Goal: Communication & Community: Answer question/provide support

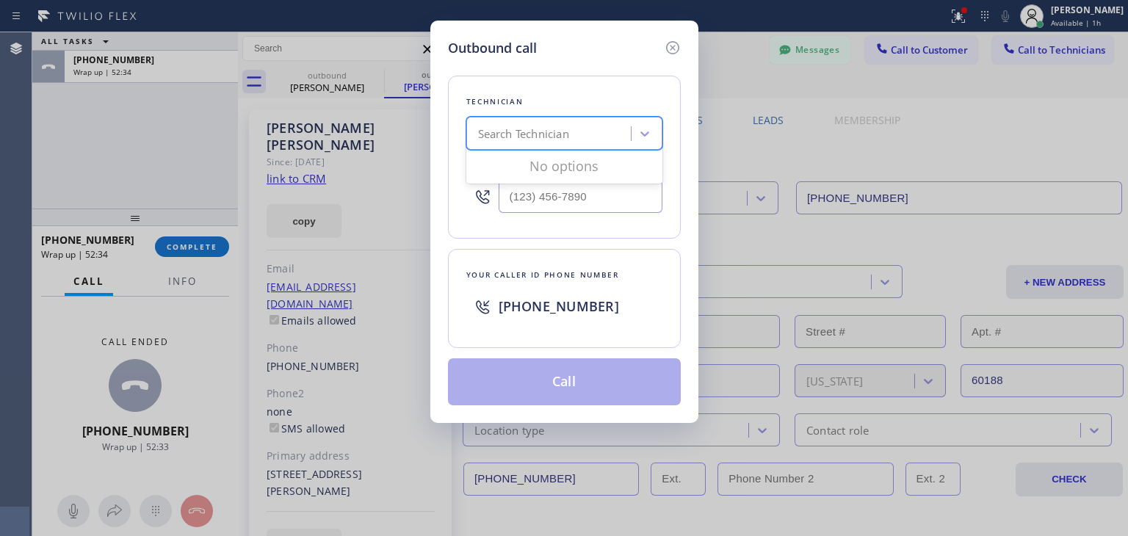
click at [602, 139] on div "Search Technician" at bounding box center [551, 134] width 160 height 26
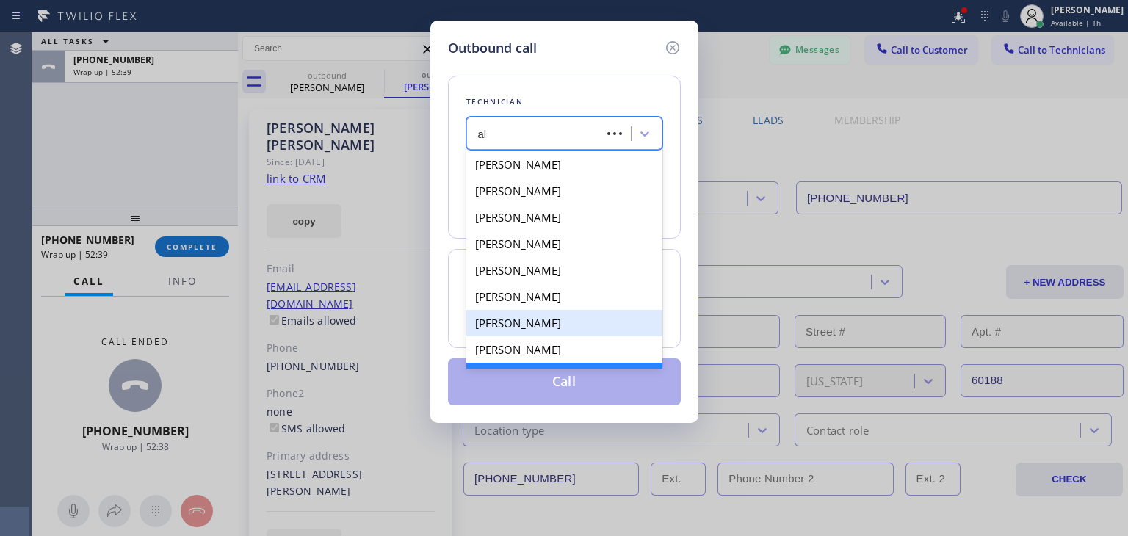
type input "a"
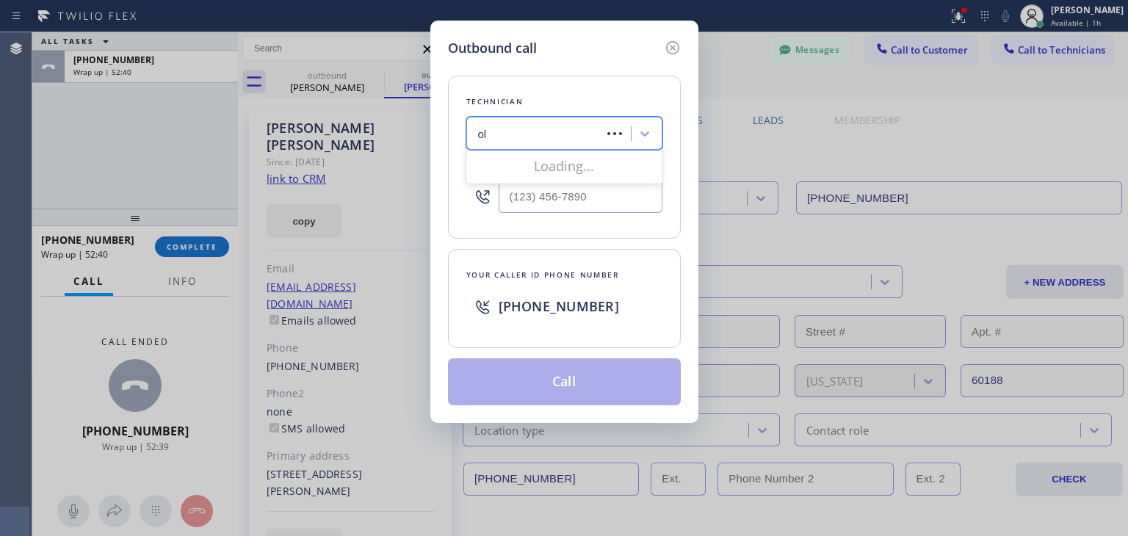
type input "ole"
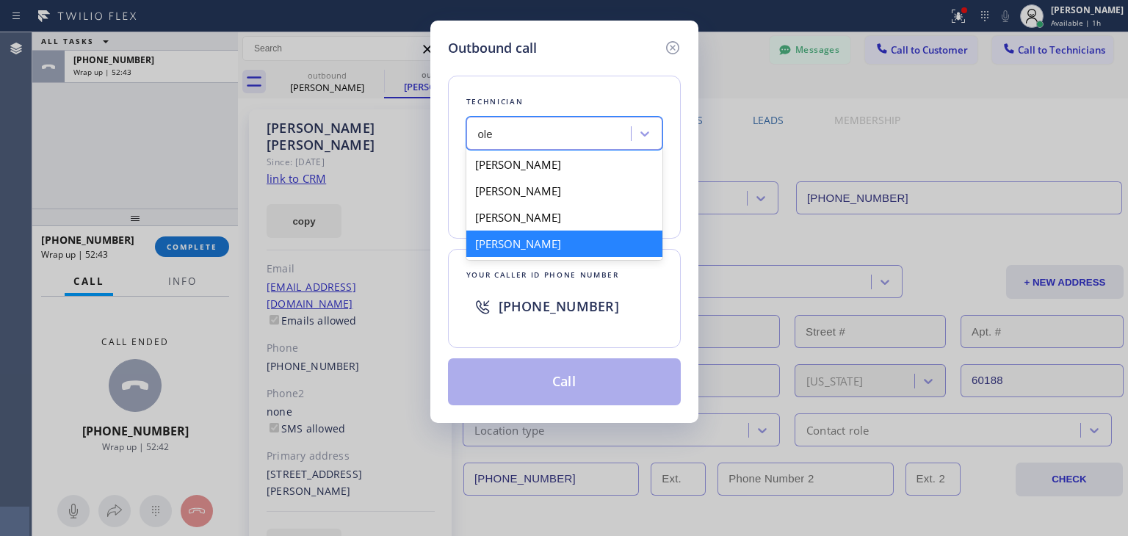
click at [631, 254] on div "[PERSON_NAME]" at bounding box center [564, 243] width 196 height 26
type input "[PHONE_NUMBER]"
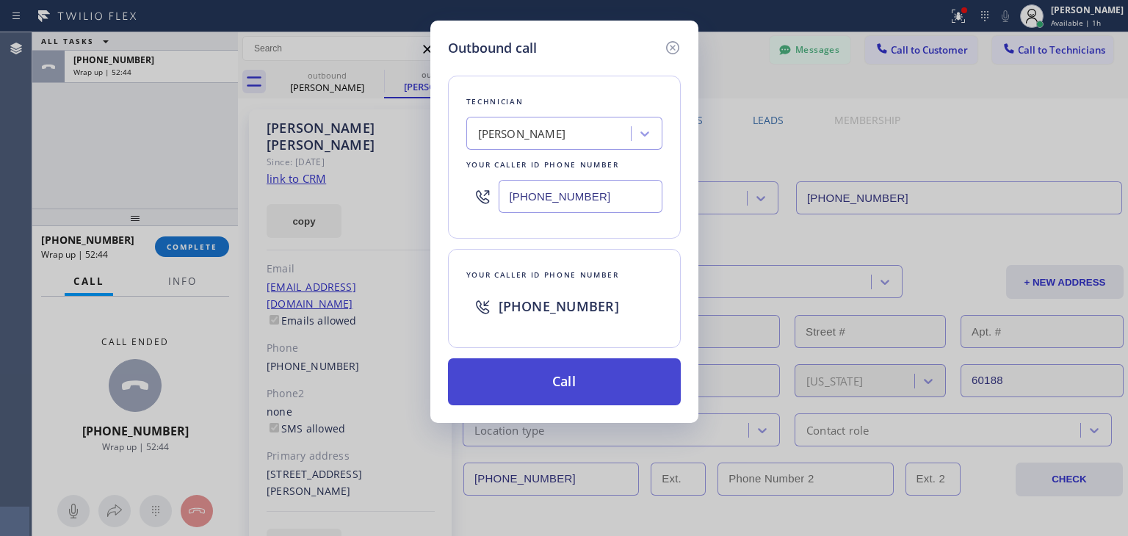
click at [627, 395] on button "Call" at bounding box center [564, 381] width 233 height 47
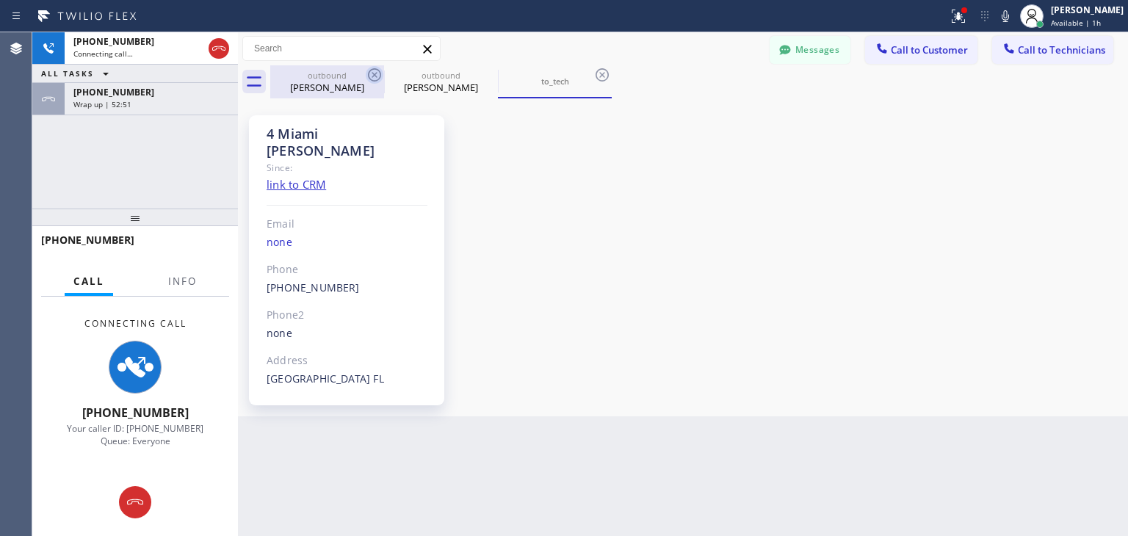
click at [371, 68] on icon at bounding box center [375, 75] width 18 height 18
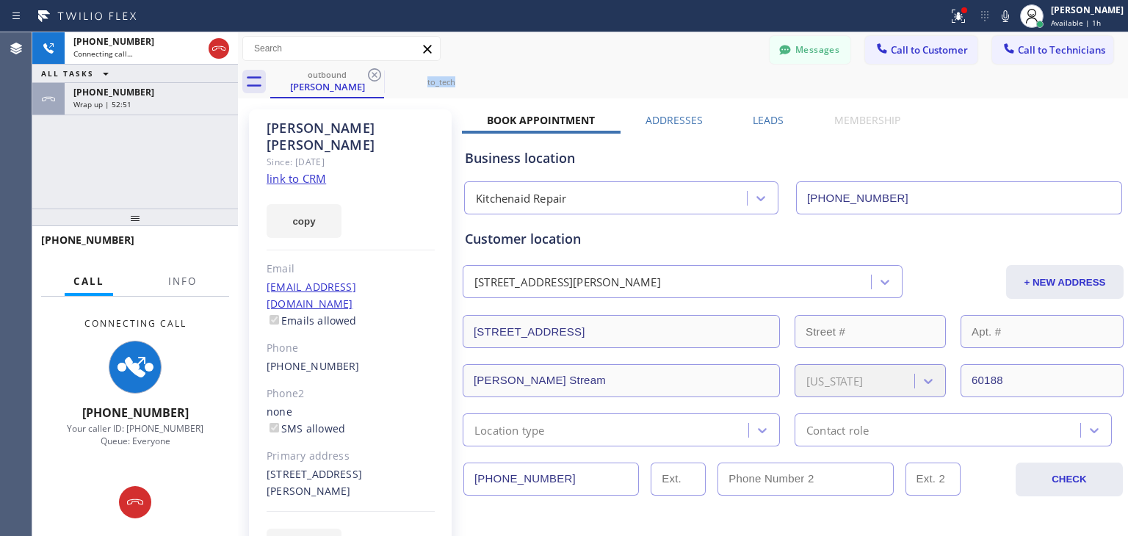
click at [371, 68] on icon at bounding box center [375, 75] width 18 height 18
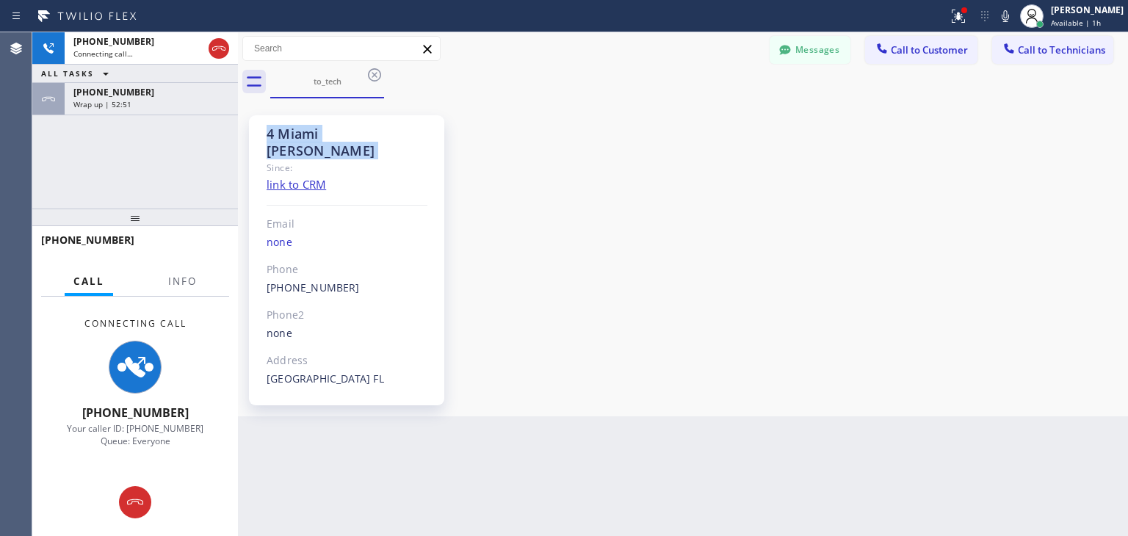
click at [371, 68] on icon at bounding box center [375, 75] width 18 height 18
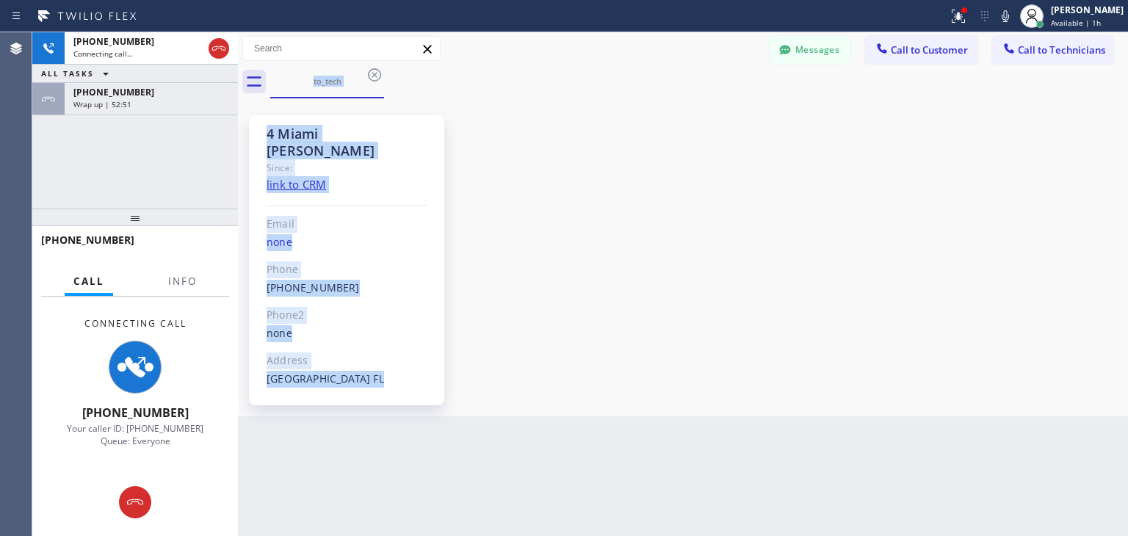
click at [371, 68] on div "to_tech" at bounding box center [698, 81] width 857 height 33
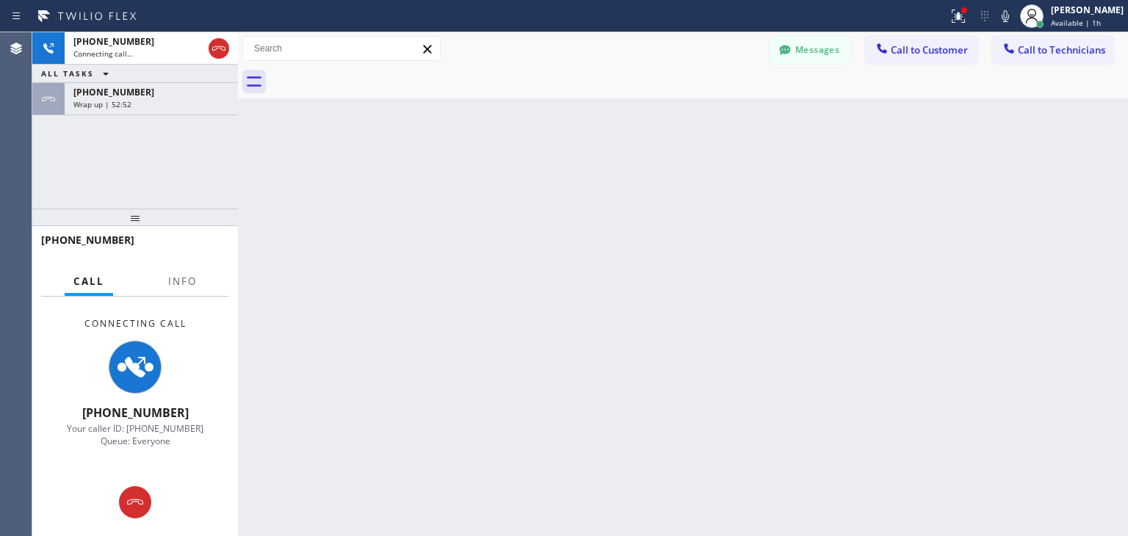
drag, startPoint x: 371, startPoint y: 68, endPoint x: 730, endPoint y: 570, distance: 617.2
click at [730, 535] on html "Status report Issues detected These issues could affect your workflow. Please c…" at bounding box center [564, 268] width 1128 height 536
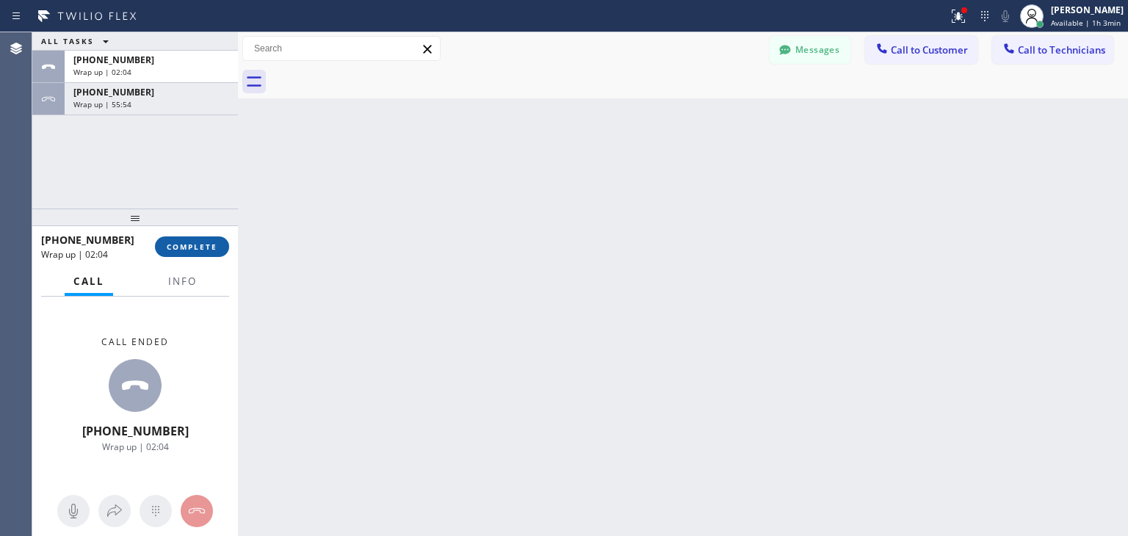
click at [195, 247] on span "COMPLETE" at bounding box center [192, 247] width 51 height 10
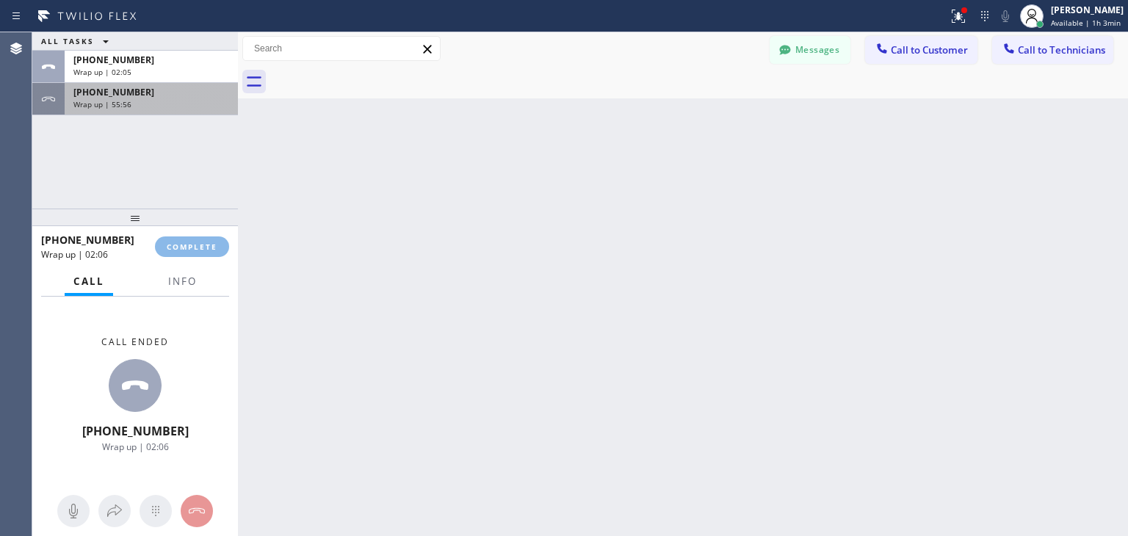
click at [201, 99] on div "Wrap up | 55:56" at bounding box center [151, 104] width 156 height 10
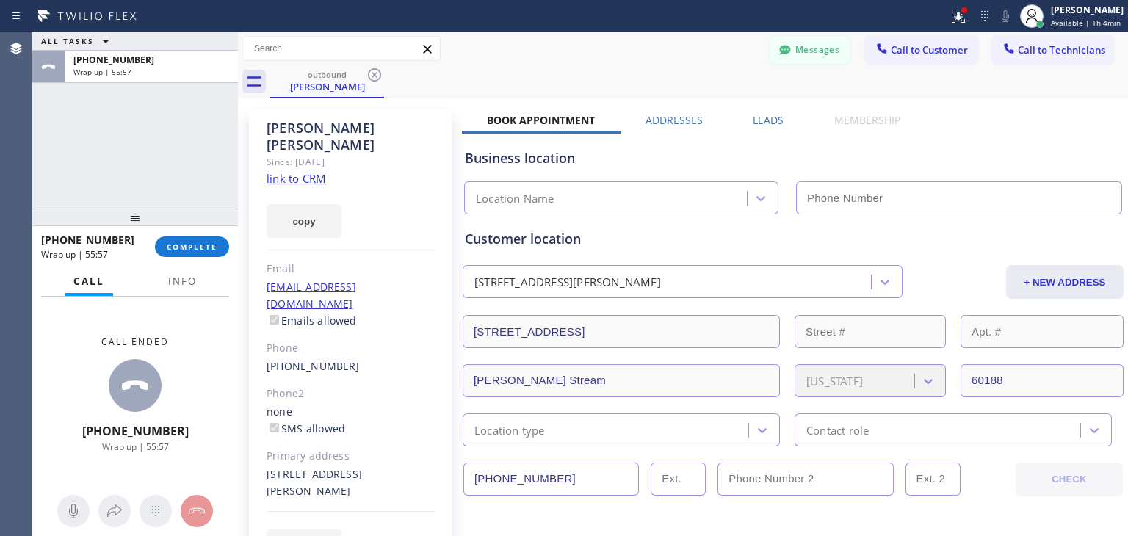
click at [209, 257] on div "[PHONE_NUMBER] Wrap up | 55:57 COMPLETE" at bounding box center [135, 247] width 188 height 38
type input "[PHONE_NUMBER]"
click at [210, 253] on button "COMPLETE" at bounding box center [192, 246] width 74 height 21
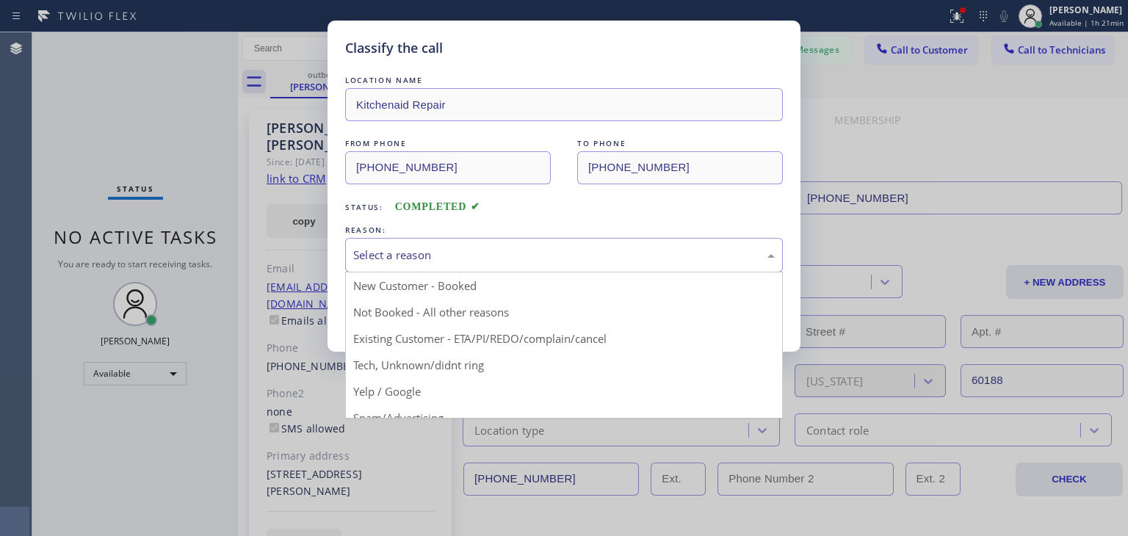
click at [749, 241] on div "Select a reason" at bounding box center [564, 255] width 438 height 35
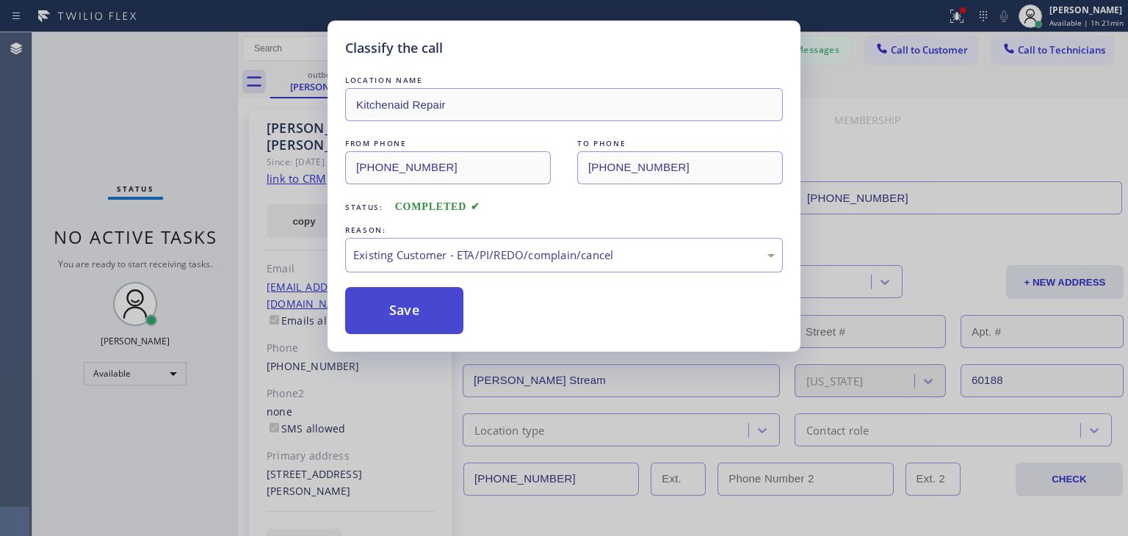
click at [362, 322] on button "Save" at bounding box center [404, 310] width 118 height 47
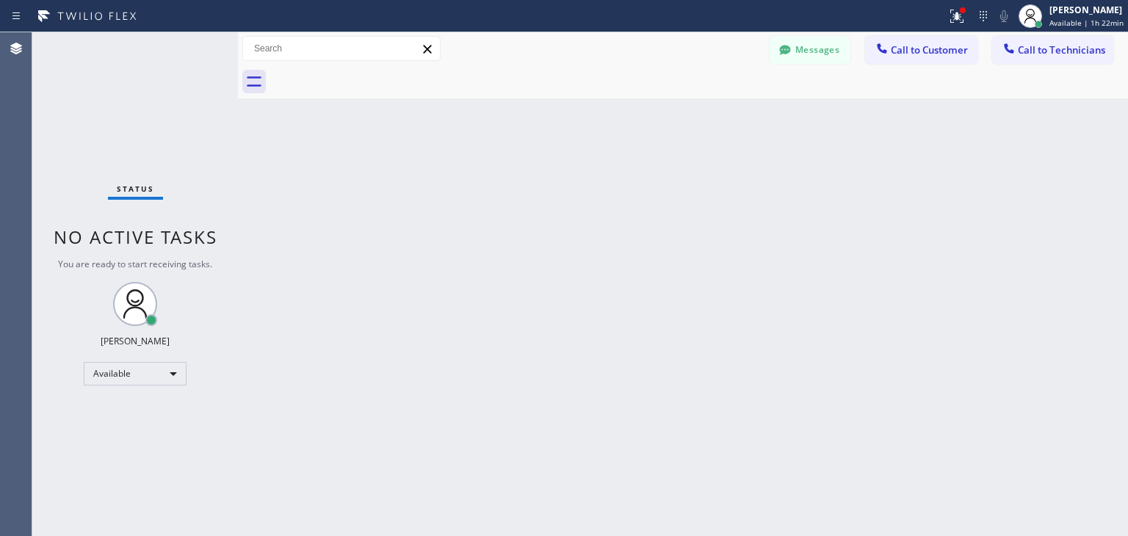
click at [775, 224] on div "Back to Dashboard Change Sender ID Customers Technicians [PERSON_NAME] [DATE] 0…" at bounding box center [683, 284] width 890 height 504
click at [950, 51] on span "Call to Customer" at bounding box center [928, 49] width 77 height 13
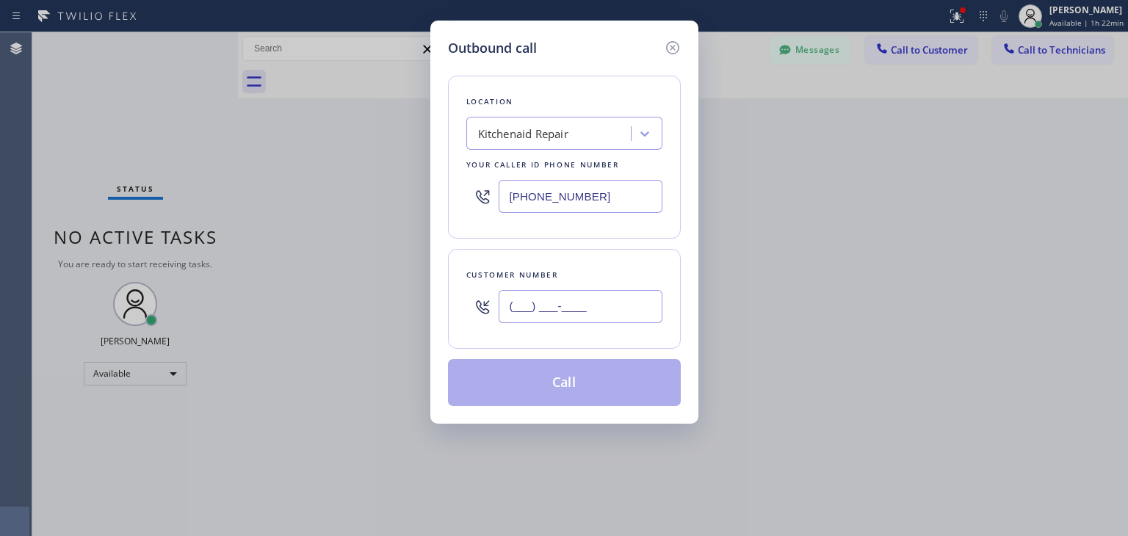
paste input "714) 326-5235"
click at [589, 301] on input "[PHONE_NUMBER]" at bounding box center [580, 306] width 164 height 33
type input "[PHONE_NUMBER]"
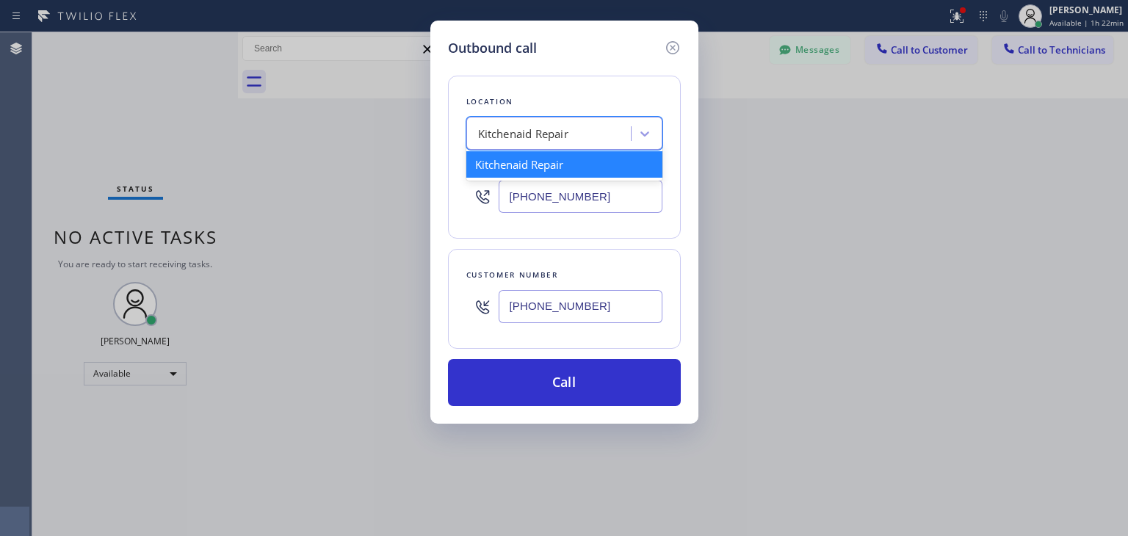
paste input "Home Alliance [PERSON_NAME]"
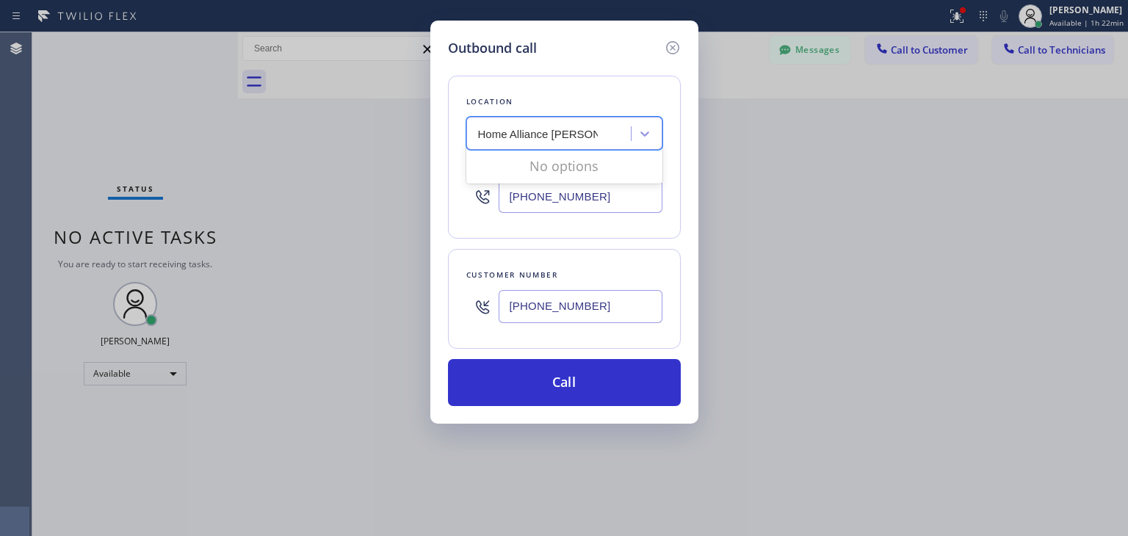
click at [501, 134] on input "Home Alliance [PERSON_NAME]" at bounding box center [538, 134] width 120 height 12
click at [566, 135] on input "Home Alliance [PERSON_NAME]" at bounding box center [525, 134] width 95 height 12
type input "Home Alliance"
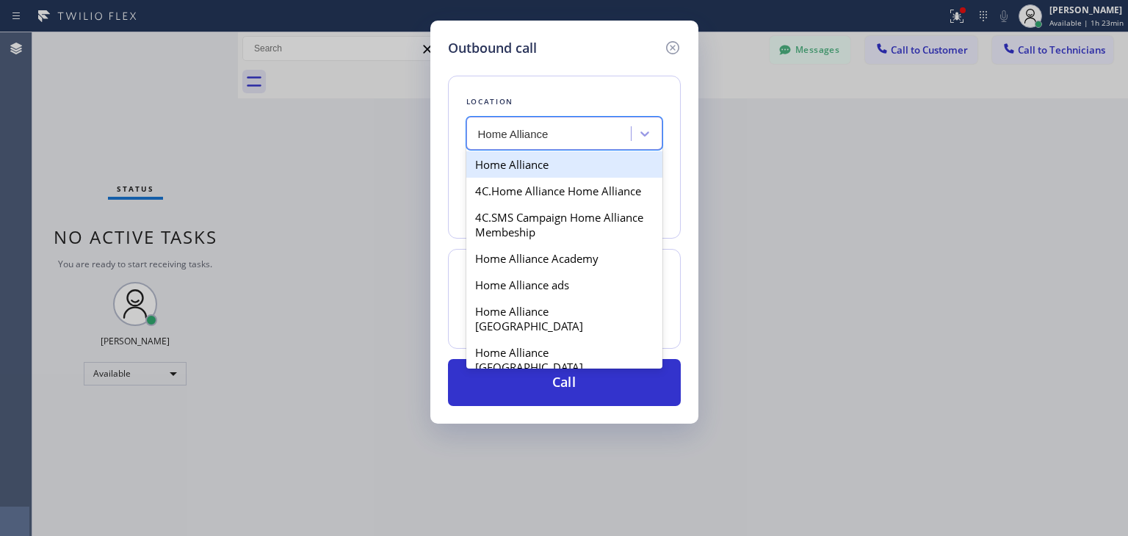
click at [568, 157] on div "Home Alliance" at bounding box center [564, 164] width 196 height 26
type input "[PHONE_NUMBER]"
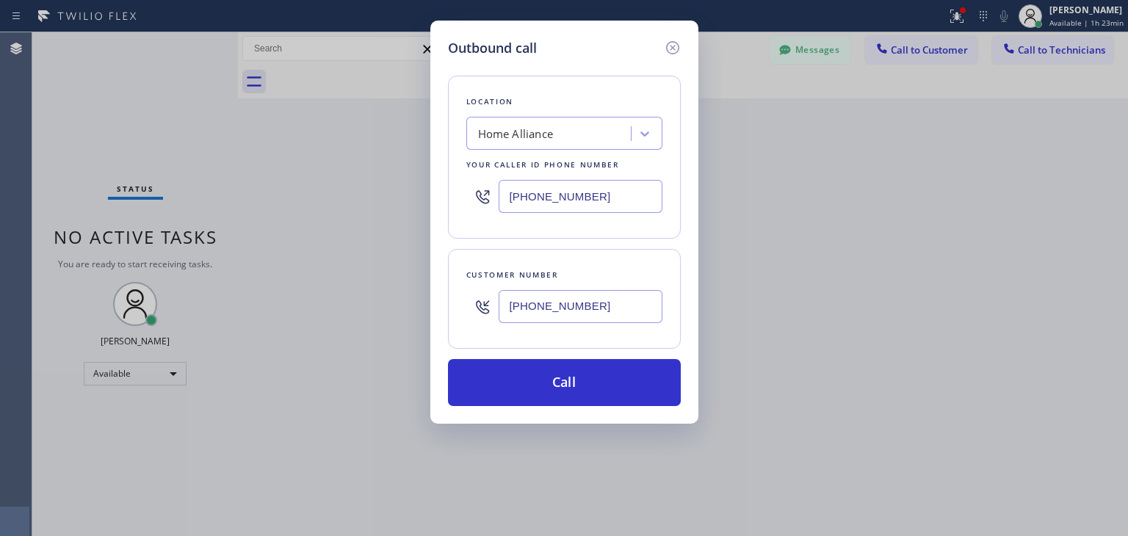
click at [570, 408] on div "Outbound call Location Home Alliance Your caller id phone number [PHONE_NUMBER]…" at bounding box center [564, 222] width 268 height 403
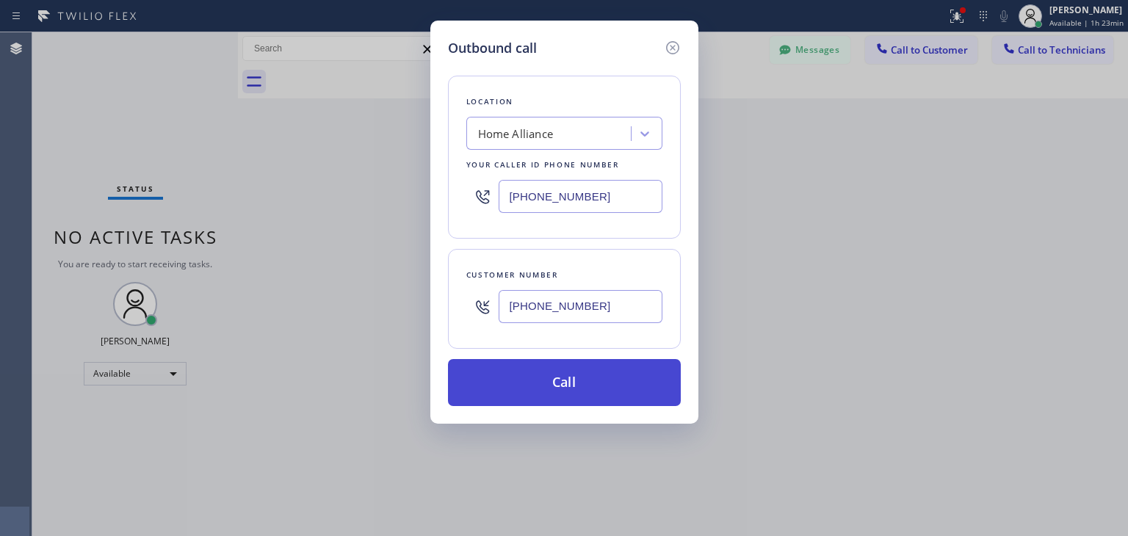
click at [589, 391] on button "Call" at bounding box center [564, 382] width 233 height 47
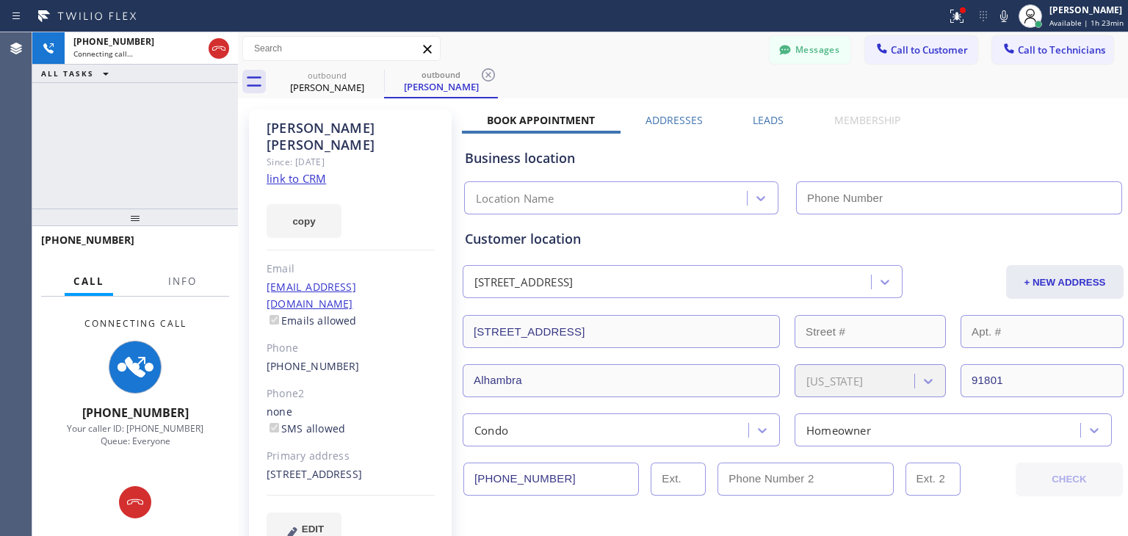
type input "[PHONE_NUMBER]"
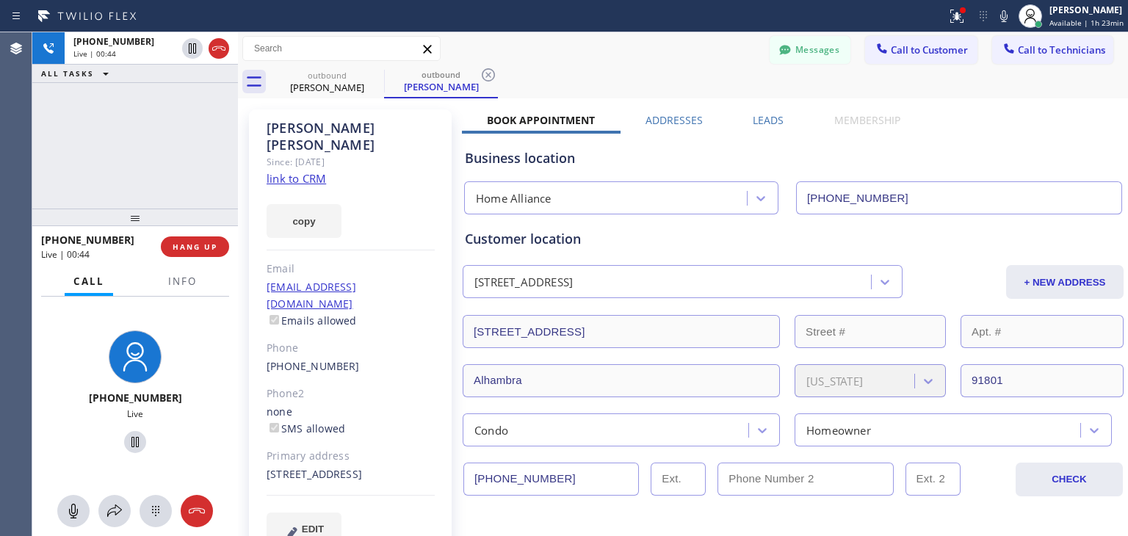
click at [200, 226] on div at bounding box center [135, 217] width 206 height 18
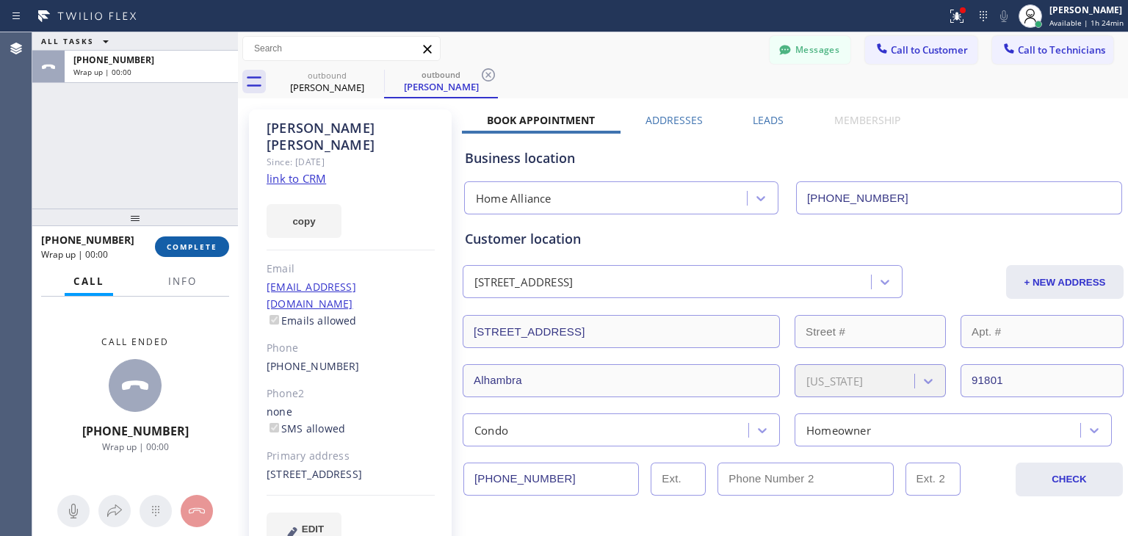
click at [208, 239] on button "COMPLETE" at bounding box center [192, 246] width 74 height 21
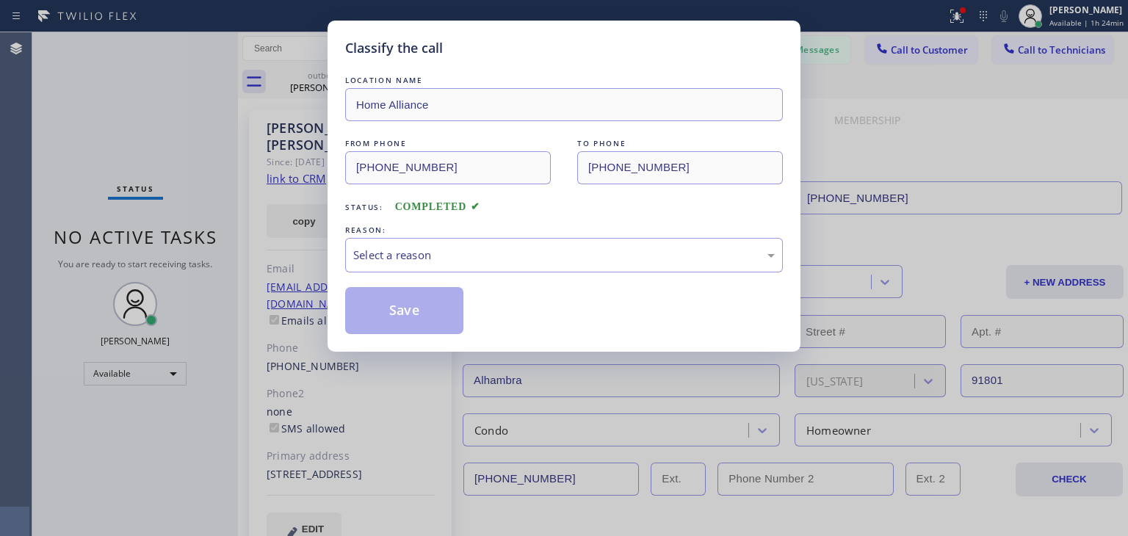
click at [208, 239] on div "Classify the call LOCATION NAME Home Alliance FROM PHONE [PHONE_NUMBER] TO PHON…" at bounding box center [564, 268] width 1128 height 536
click at [388, 236] on div "REASON:" at bounding box center [564, 229] width 438 height 15
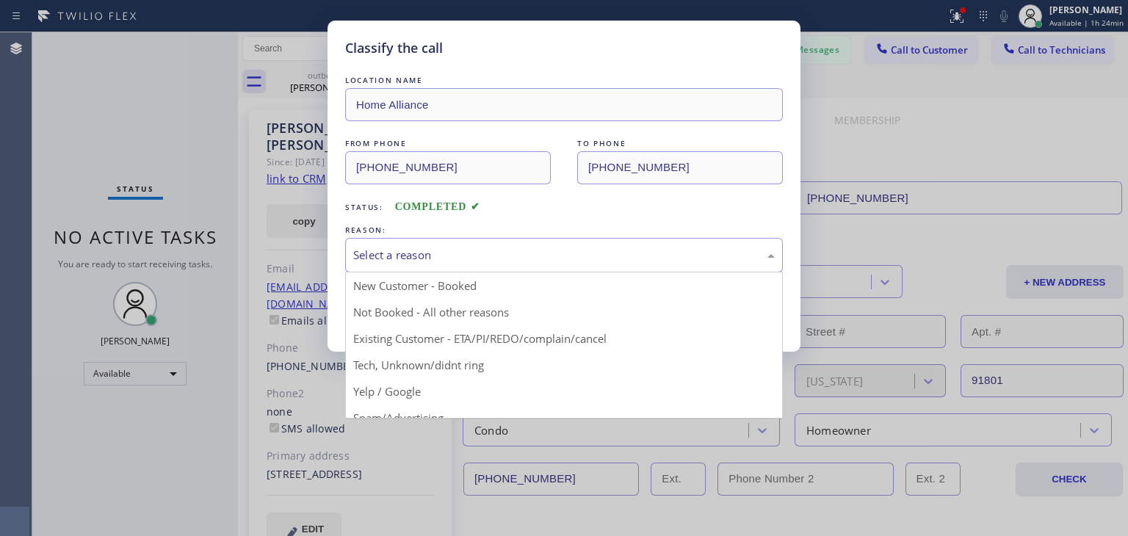
click at [408, 250] on div "Select a reason" at bounding box center [563, 255] width 421 height 17
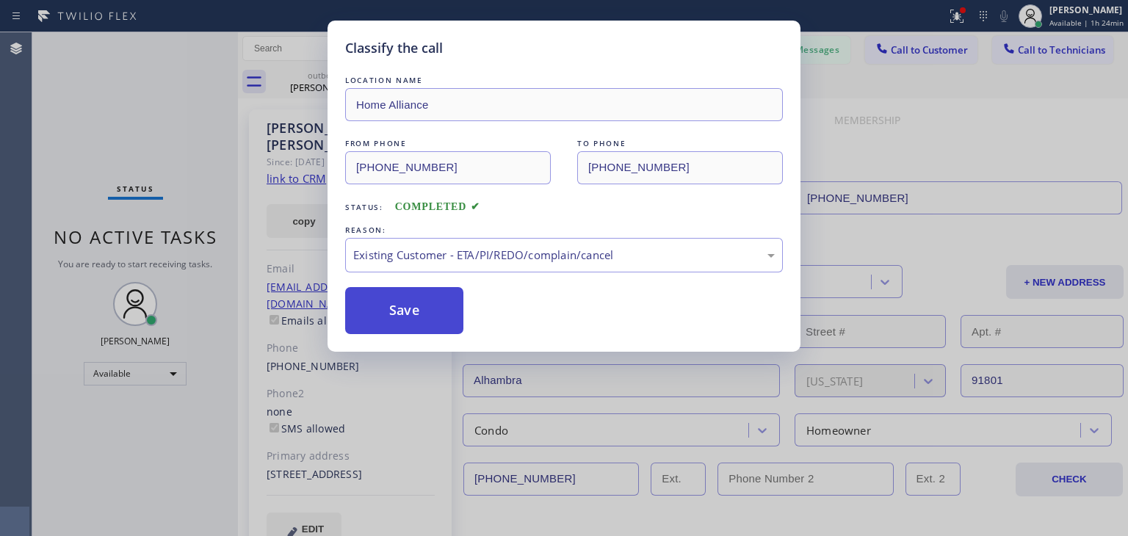
click at [415, 292] on button "Save" at bounding box center [404, 310] width 118 height 47
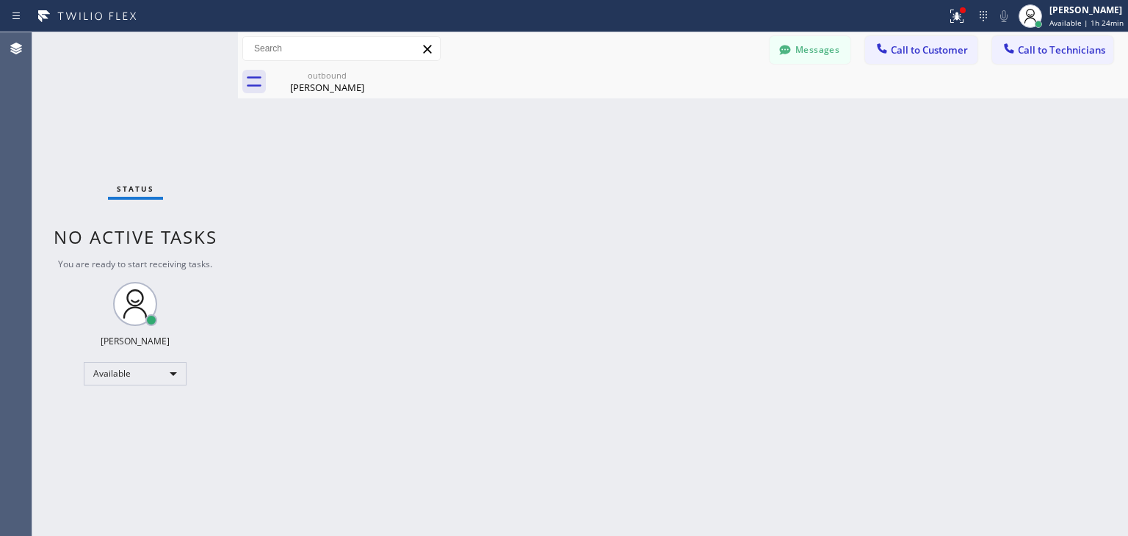
click at [1118, 57] on div "Messages Call to Customer Call to Technicians Outbound call Location Home Allia…" at bounding box center [948, 49] width 358 height 26
click at [1057, 54] on span "Call to Technicians" at bounding box center [1060, 49] width 87 height 13
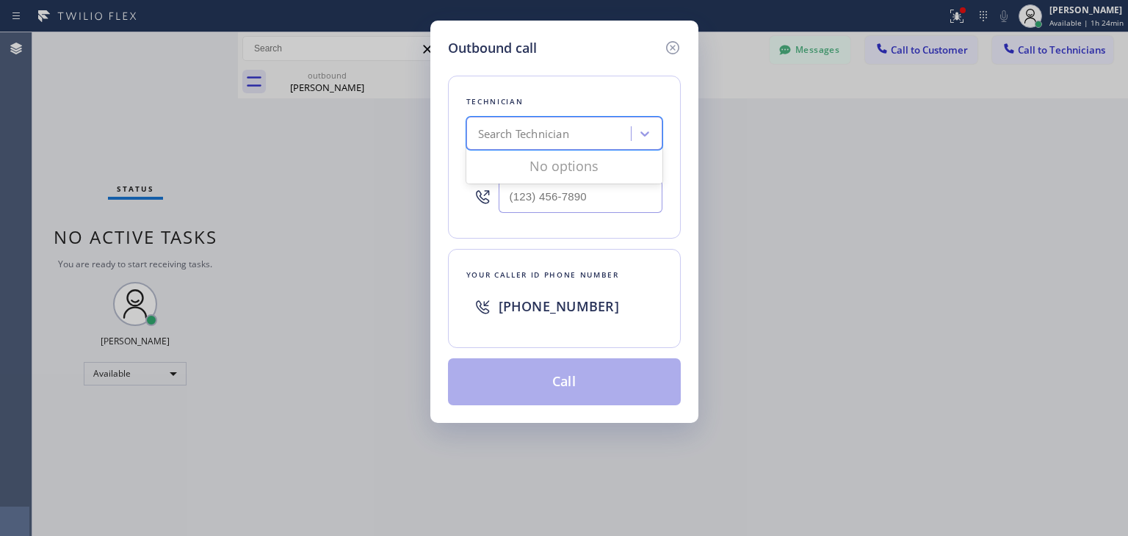
click at [479, 132] on div "Search Technician" at bounding box center [551, 134] width 160 height 26
type input "[PERSON_NAME]"
click at [587, 169] on div "[PERSON_NAME] Eranosyan" at bounding box center [564, 164] width 196 height 26
type input "[PHONE_NUMBER]"
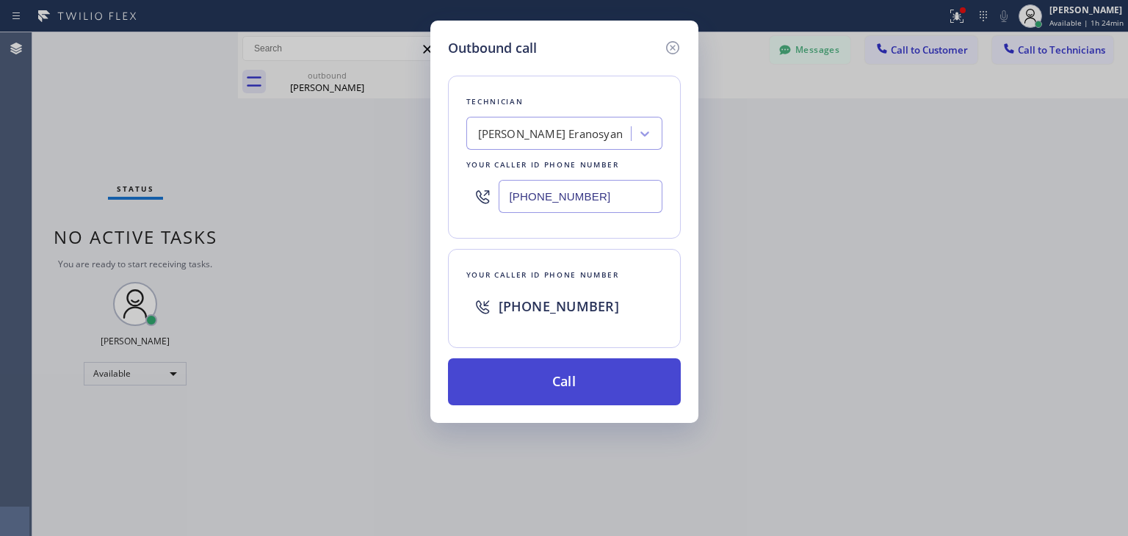
click at [602, 391] on button "Call" at bounding box center [564, 381] width 233 height 47
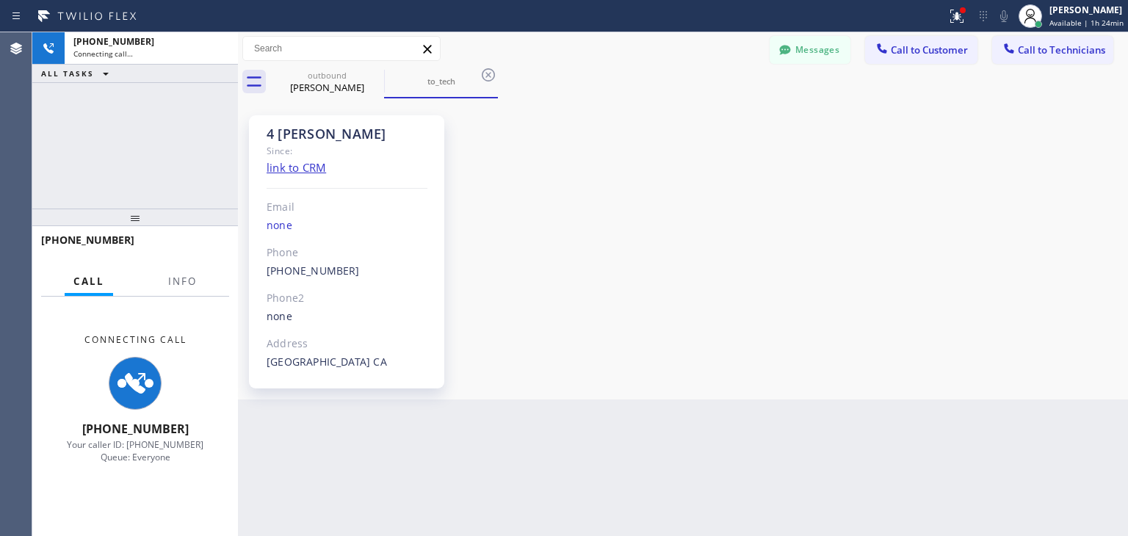
scroll to position [150, 0]
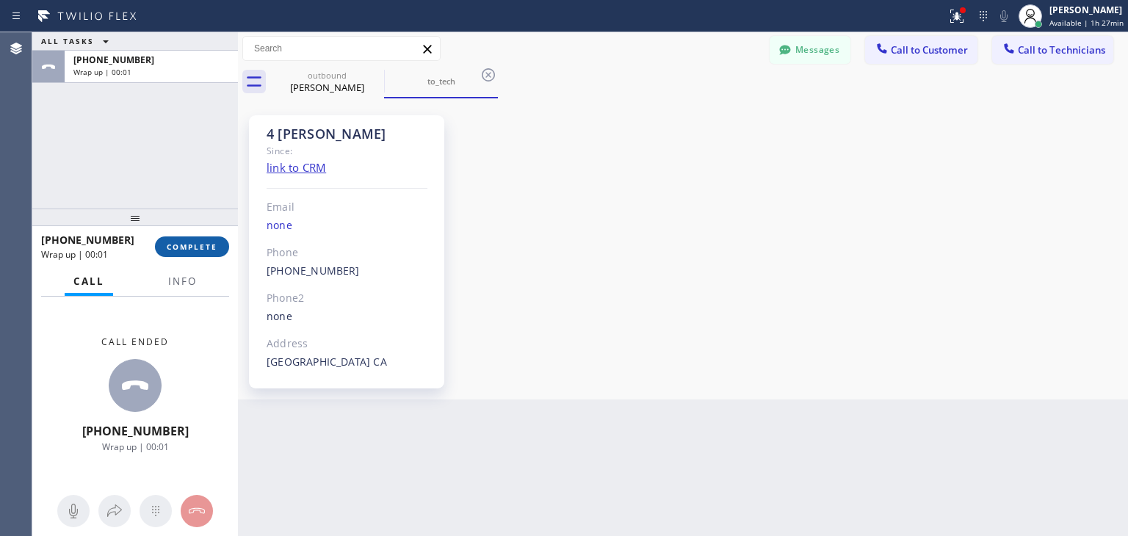
drag, startPoint x: 195, startPoint y: 233, endPoint x: 195, endPoint y: 244, distance: 11.0
click at [195, 244] on div "[PHONE_NUMBER] Wrap up | 00:01 COMPLETE" at bounding box center [135, 247] width 188 height 38
click at [195, 244] on span "COMPLETE" at bounding box center [192, 247] width 51 height 10
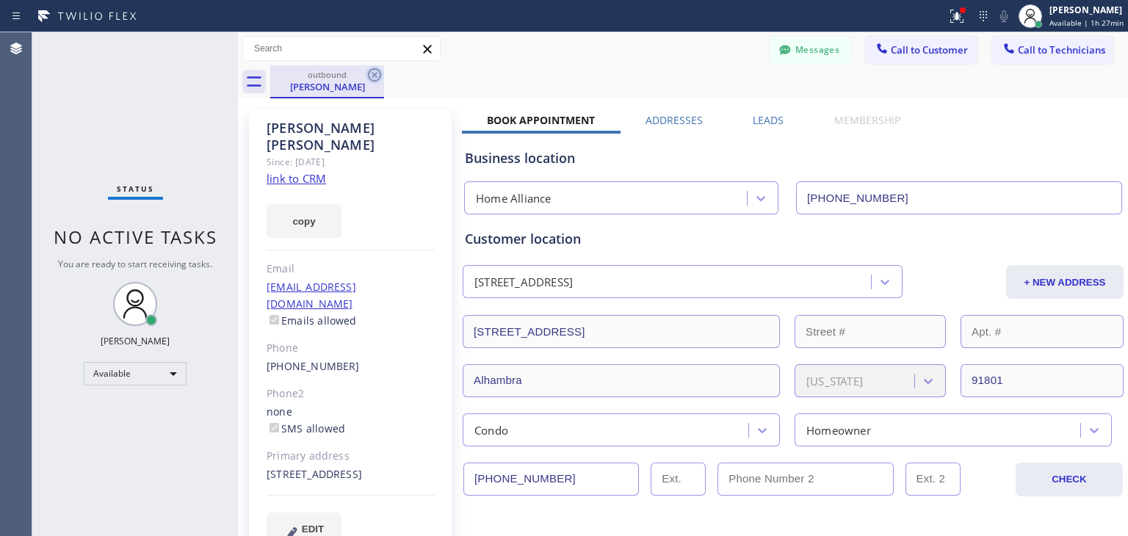
click at [370, 68] on icon at bounding box center [375, 75] width 18 height 18
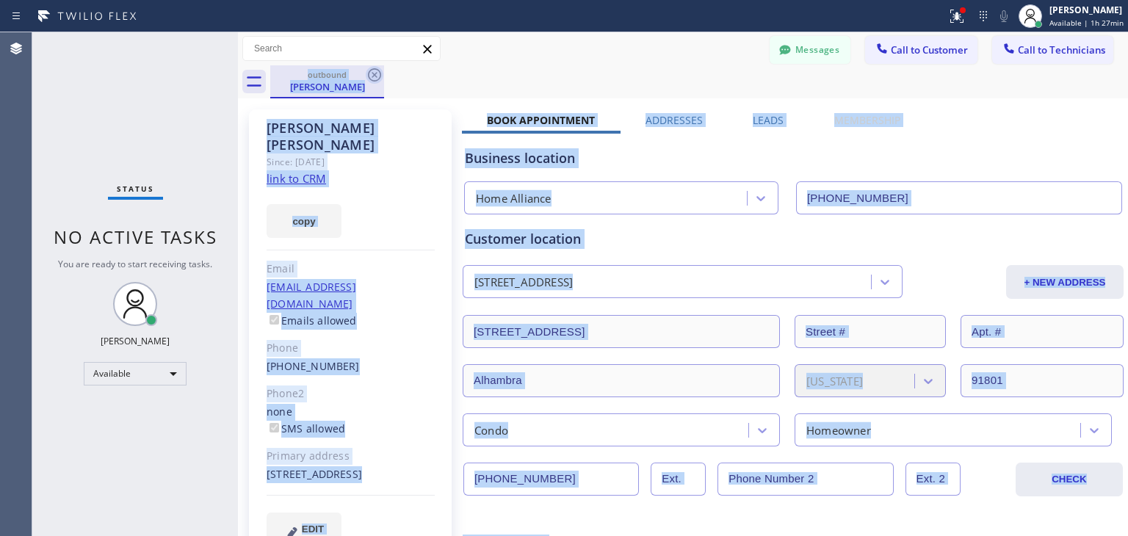
click at [370, 68] on div "outbound [PERSON_NAME]" at bounding box center [698, 81] width 857 height 33
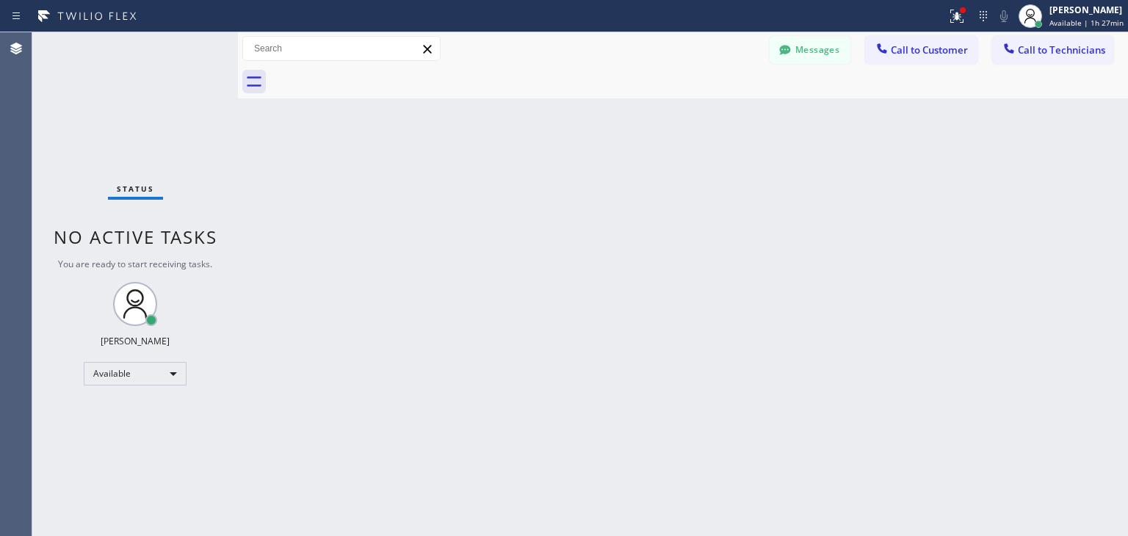
click at [370, 68] on div at bounding box center [698, 81] width 857 height 33
click at [1078, 21] on span "Available | 1h 28min" at bounding box center [1086, 23] width 74 height 10
click at [838, 363] on div "Back to Dashboard Change Sender ID Customers Technicians [PERSON_NAME] [DATE] 0…" at bounding box center [683, 284] width 890 height 504
